Goal: Navigation & Orientation: Find specific page/section

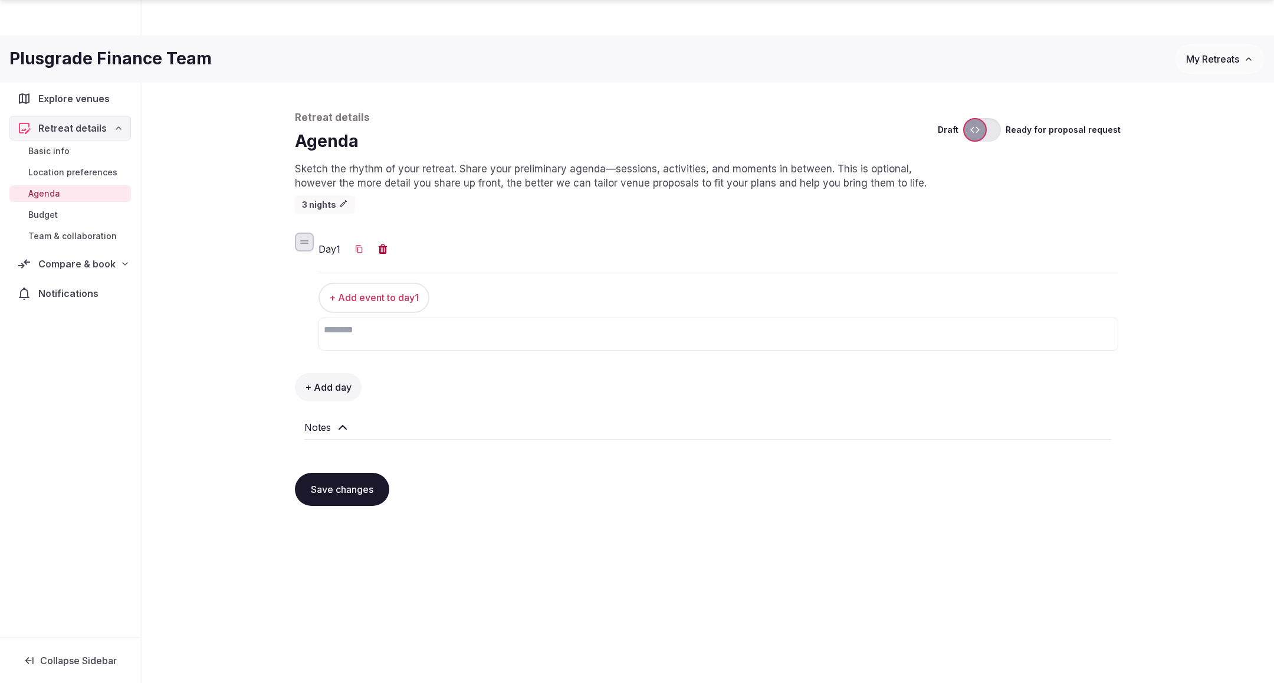
scroll to position [40, 0]
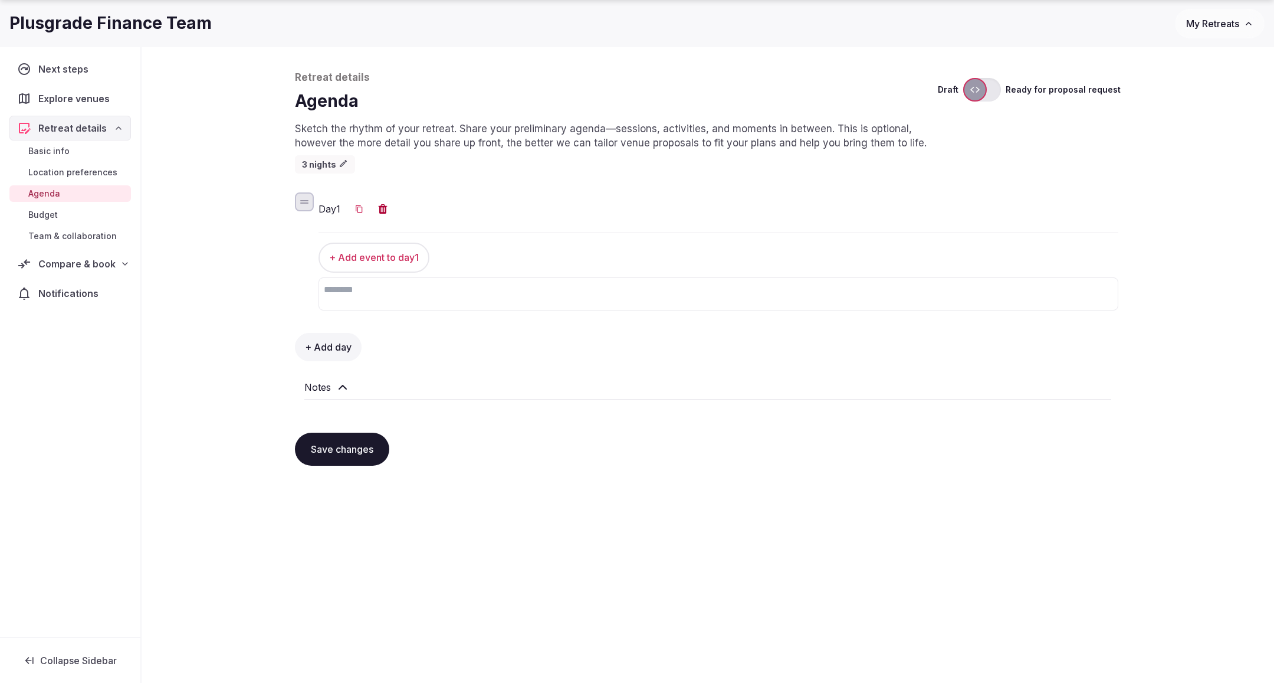
click at [90, 257] on span "Compare & book" at bounding box center [76, 264] width 77 height 14
click at [64, 345] on span "Contracts" at bounding box center [48, 351] width 40 height 12
